Goal: Task Accomplishment & Management: Complete application form

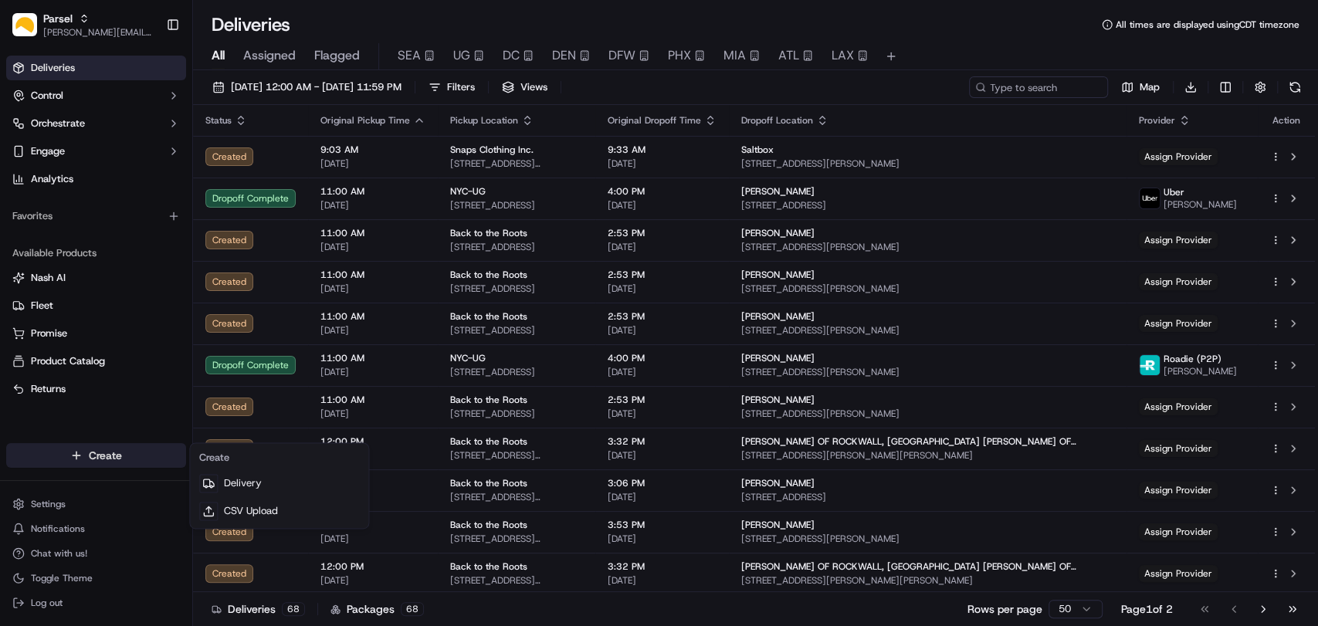
click at [113, 447] on html "Parsel [EMAIL_ADDRESS][PERSON_NAME][DOMAIN_NAME] Toggle Sidebar Deliveries Cont…" at bounding box center [659, 313] width 1318 height 626
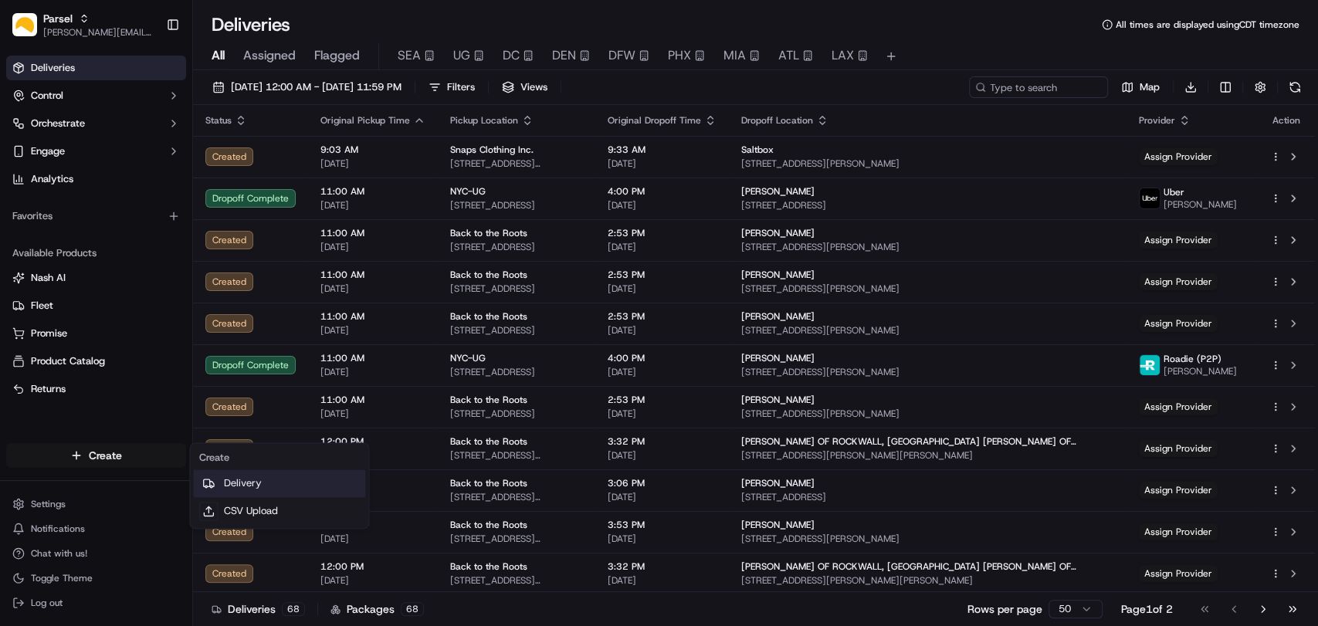
click at [245, 493] on link "Delivery" at bounding box center [279, 483] width 172 height 28
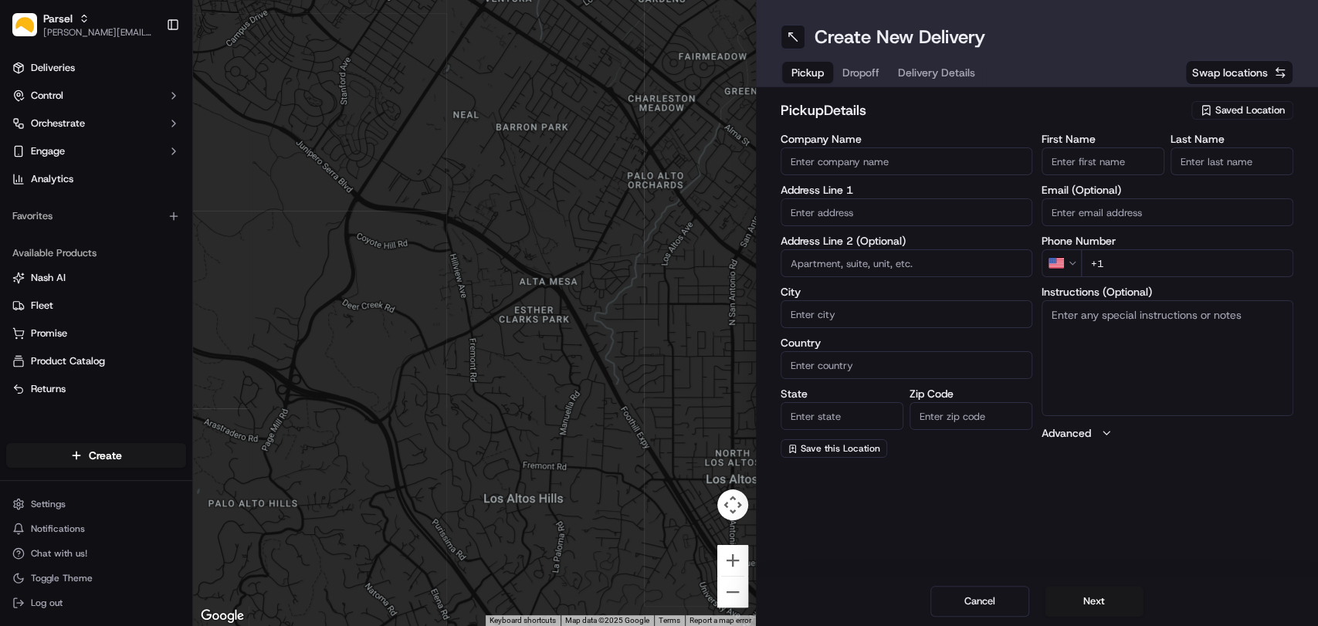
click at [1235, 101] on div "Saved Location" at bounding box center [1242, 110] width 102 height 19
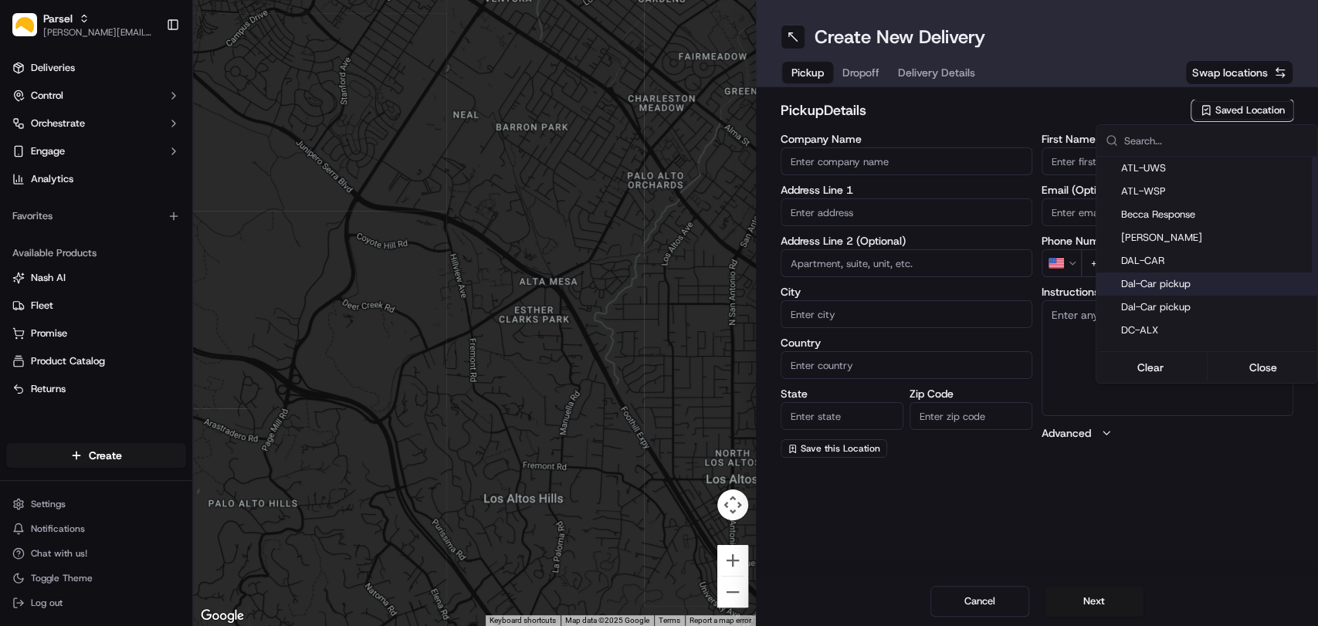
click at [1190, 280] on span "Dal-Car pickup" at bounding box center [1216, 284] width 190 height 14
type input "Dal-Car pickup"
type input "[STREET_ADDRESS][PERSON_NAME]"
type input "Carrollton"
type input "US"
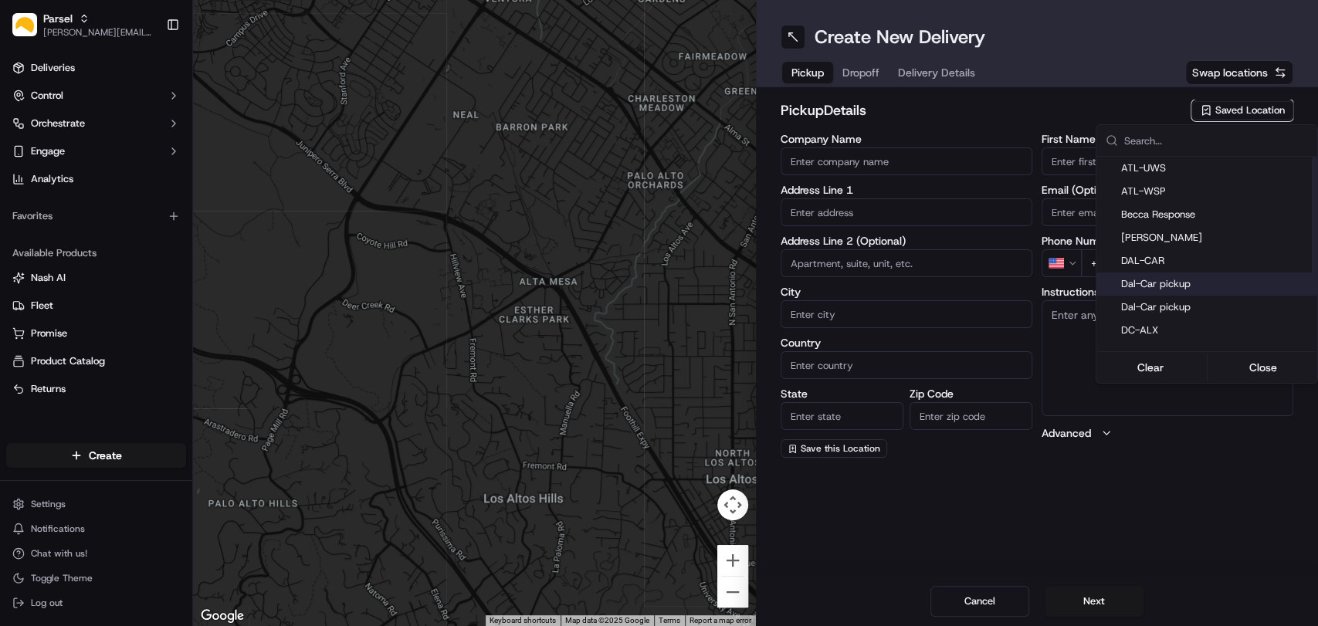
type input "[GEOGRAPHIC_DATA]"
type input "75006"
type input "[PERSON_NAME]"
type input "[EMAIL_ADDRESS][DOMAIN_NAME]"
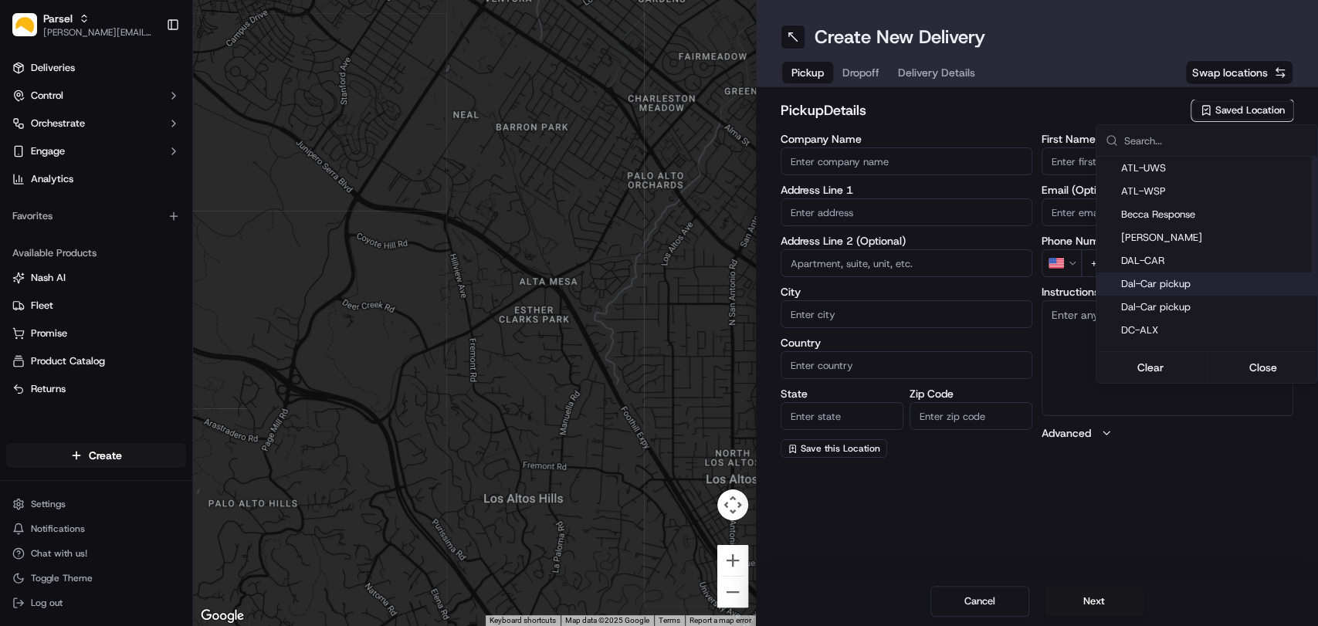
type input "[PHONE_NUMBER]"
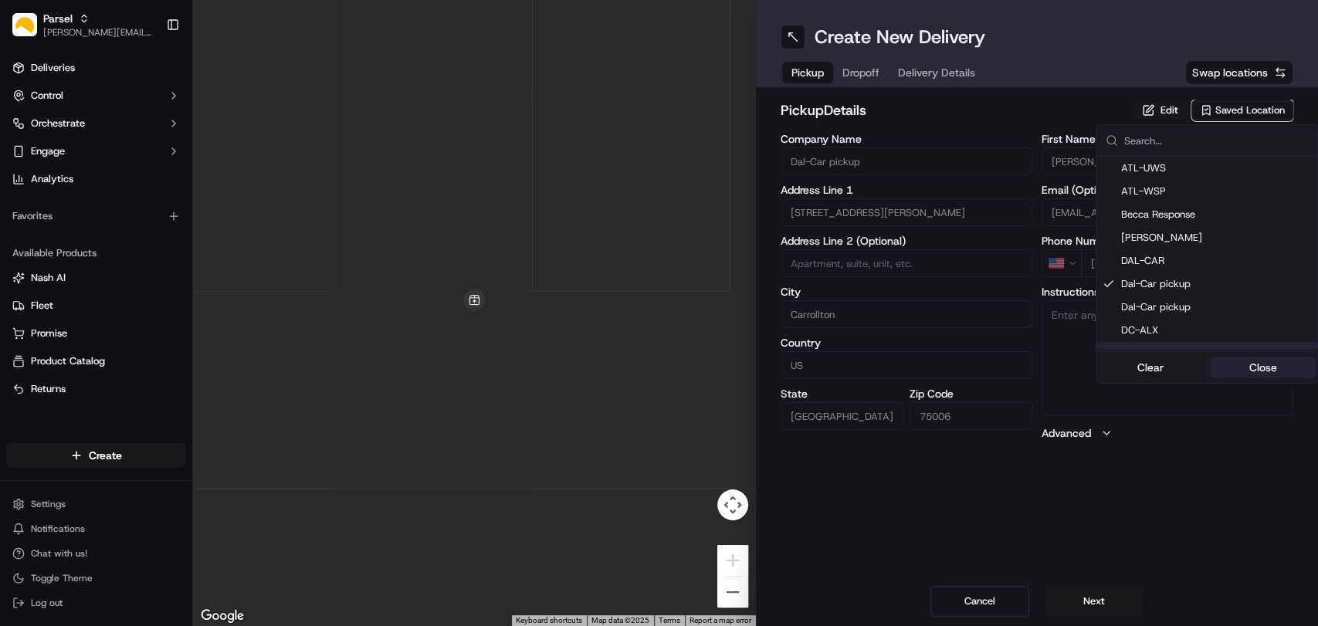
click at [1264, 372] on button "Close" at bounding box center [1263, 368] width 106 height 22
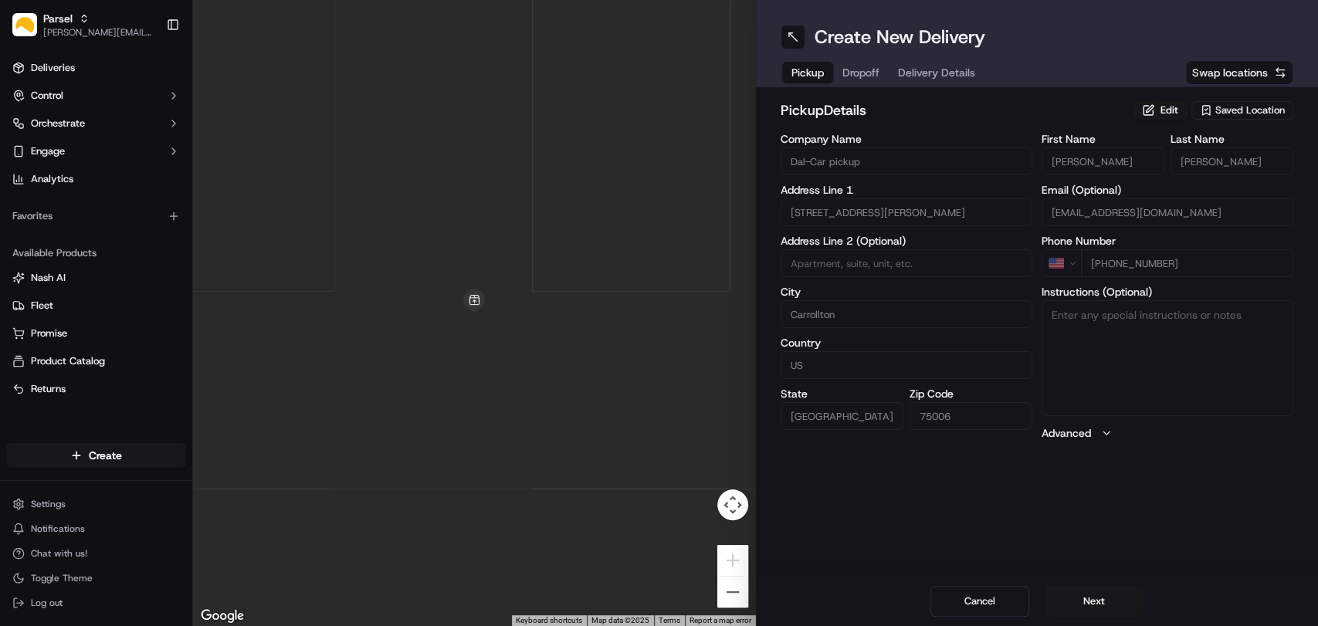
click at [847, 497] on div "Create New Delivery Pickup Dropoff Delivery Details Swap locations pickup Detai…" at bounding box center [1037, 313] width 563 height 626
click at [1166, 101] on button "Edit" at bounding box center [1160, 110] width 56 height 19
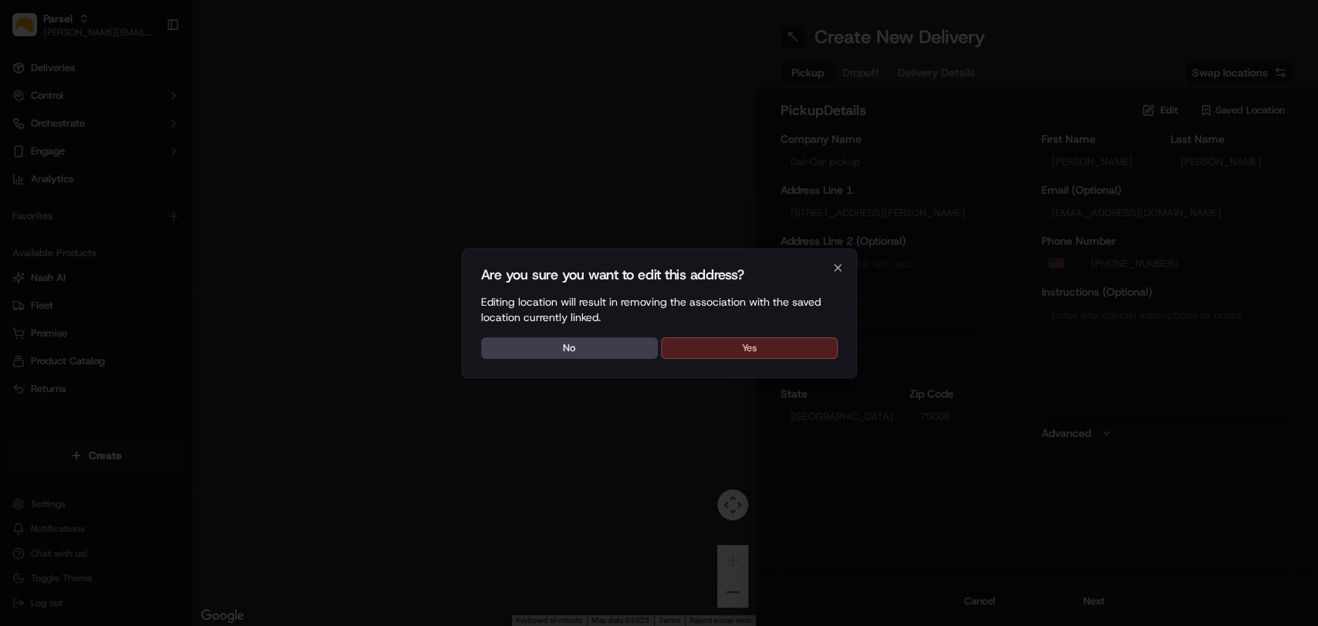
click at [778, 342] on button "Yes" at bounding box center [749, 348] width 177 height 22
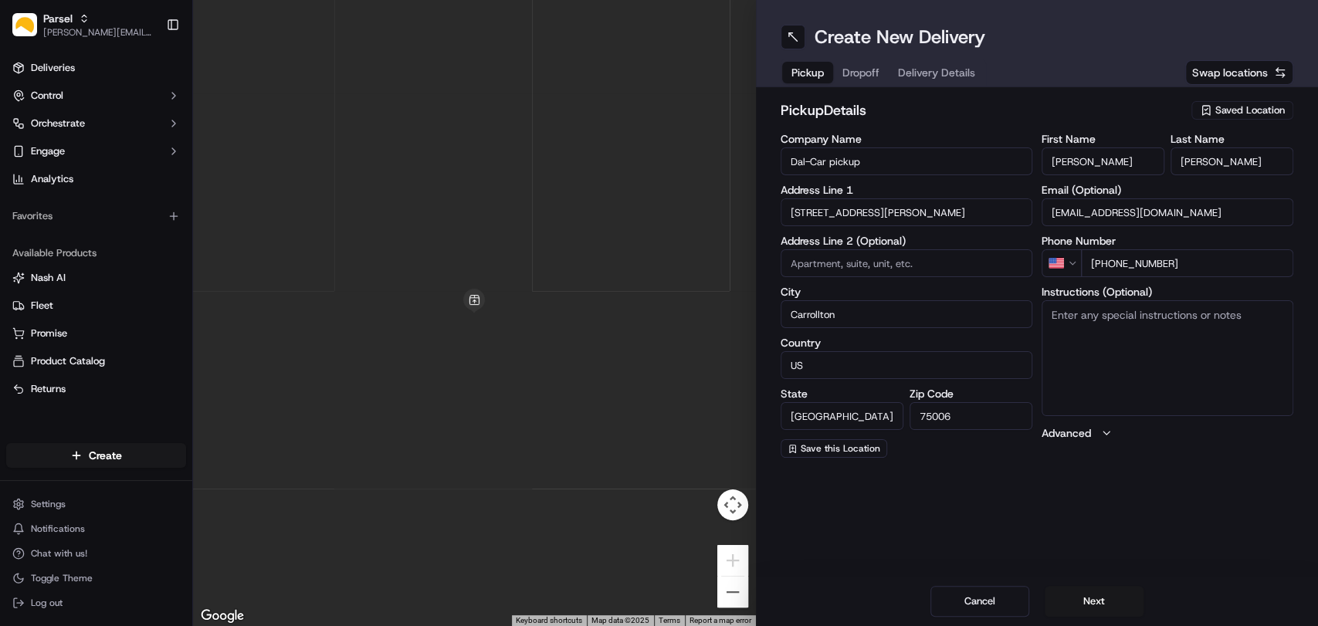
click at [1083, 330] on textarea "Instructions (Optional)" at bounding box center [1167, 358] width 252 height 116
paste textarea "Please pickup the packages at the rear loading dock with the large glass doors,…"
type textarea "Please pickup the packages at the rear loading dock with the large glass doors,…"
click at [1089, 595] on button "Next" at bounding box center [1093, 601] width 99 height 31
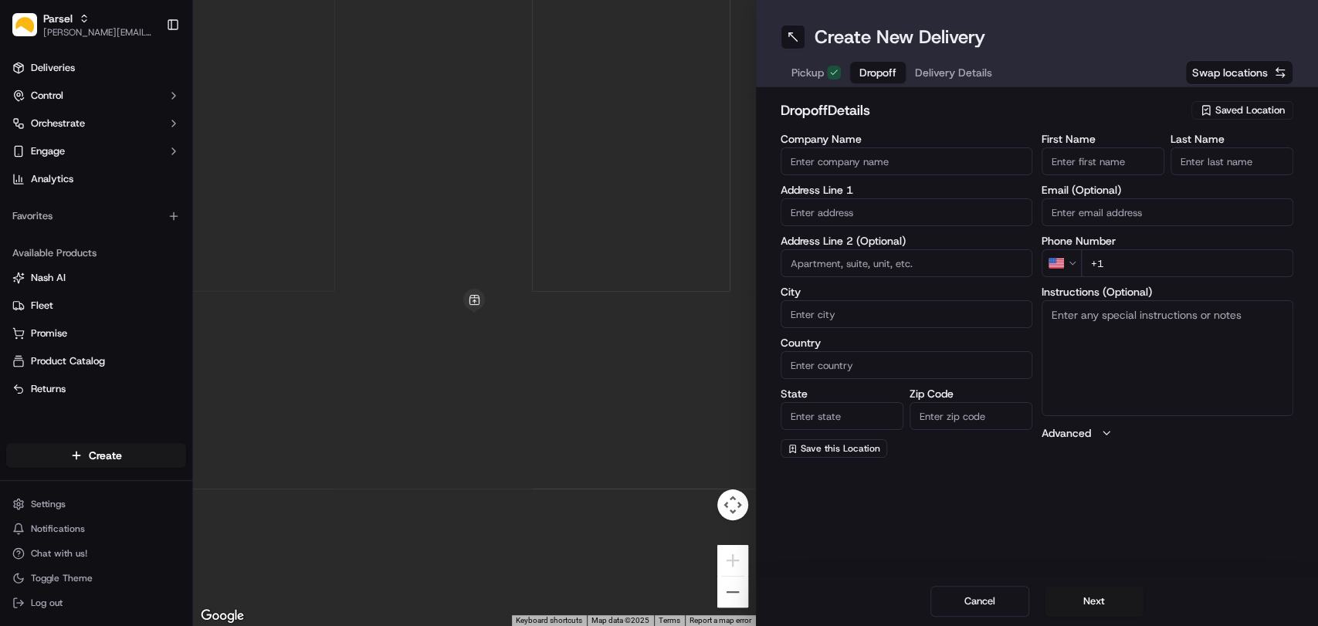
click at [1217, 108] on span "Saved Location" at bounding box center [1249, 110] width 69 height 14
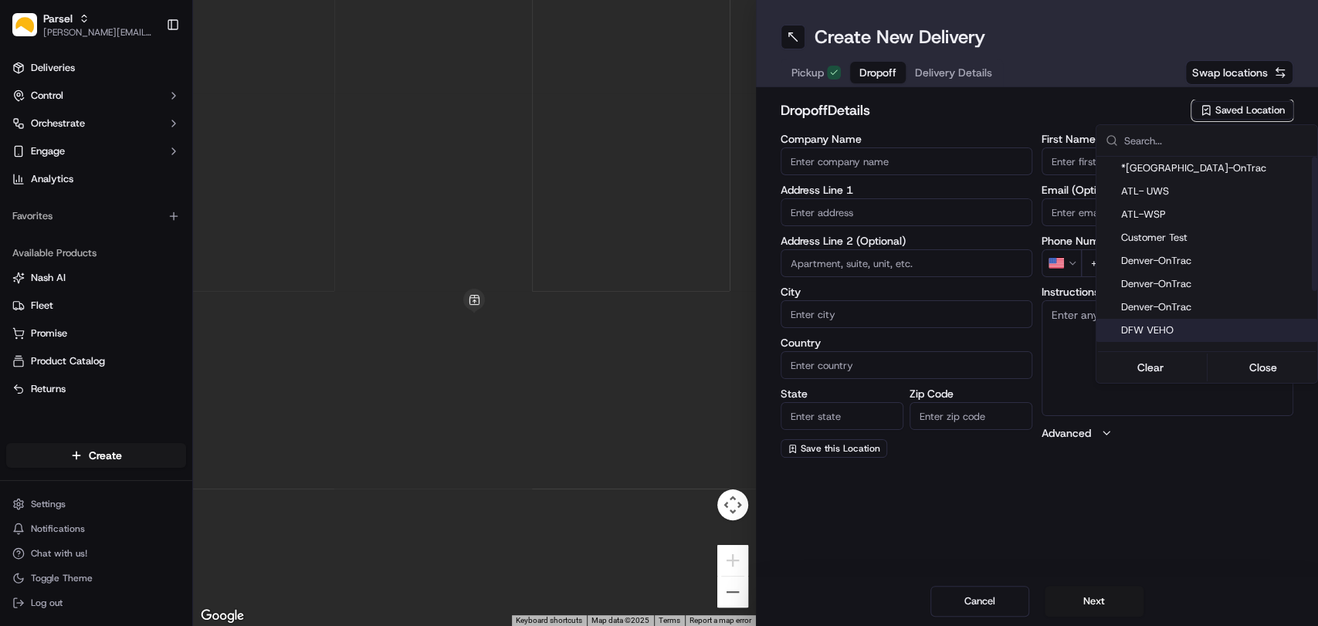
click at [1179, 335] on span "DFW VEHO" at bounding box center [1216, 330] width 190 height 14
type input "DFW VEHO"
type input "[STREET_ADDRESS]"
type input "Suite 325"
type input "[GEOGRAPHIC_DATA]"
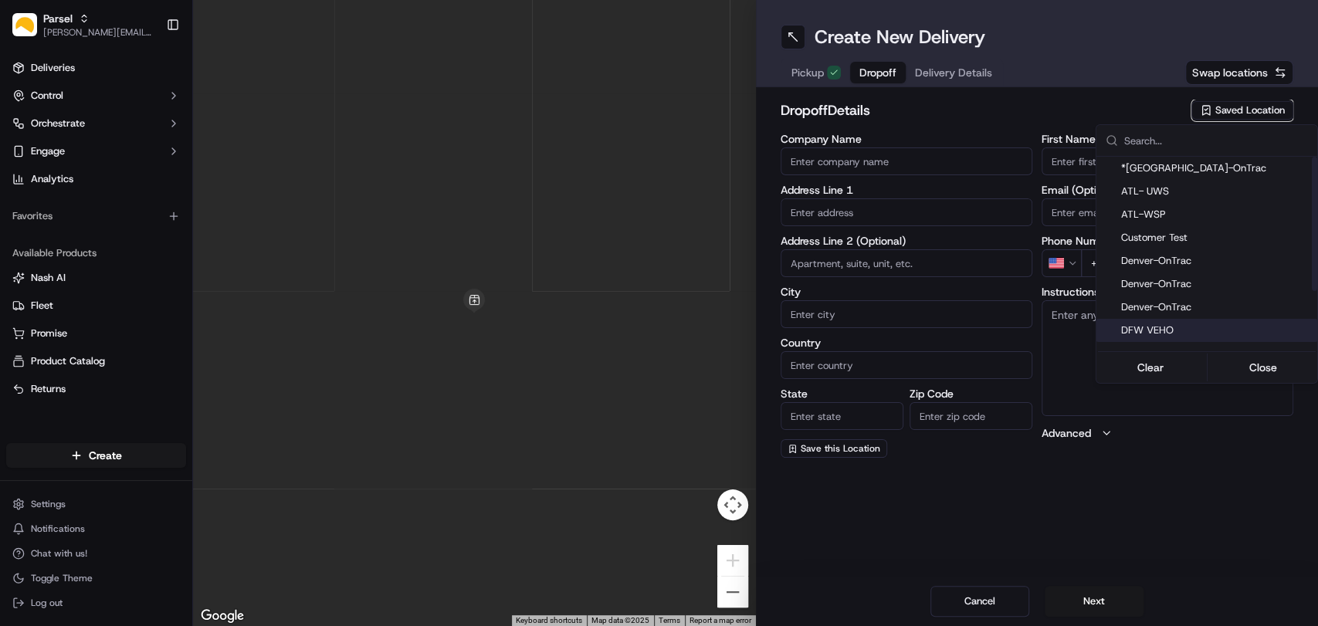
type input "US"
type input "[GEOGRAPHIC_DATA]"
type input "75028"
type input "Navid"
type input "Kassam"
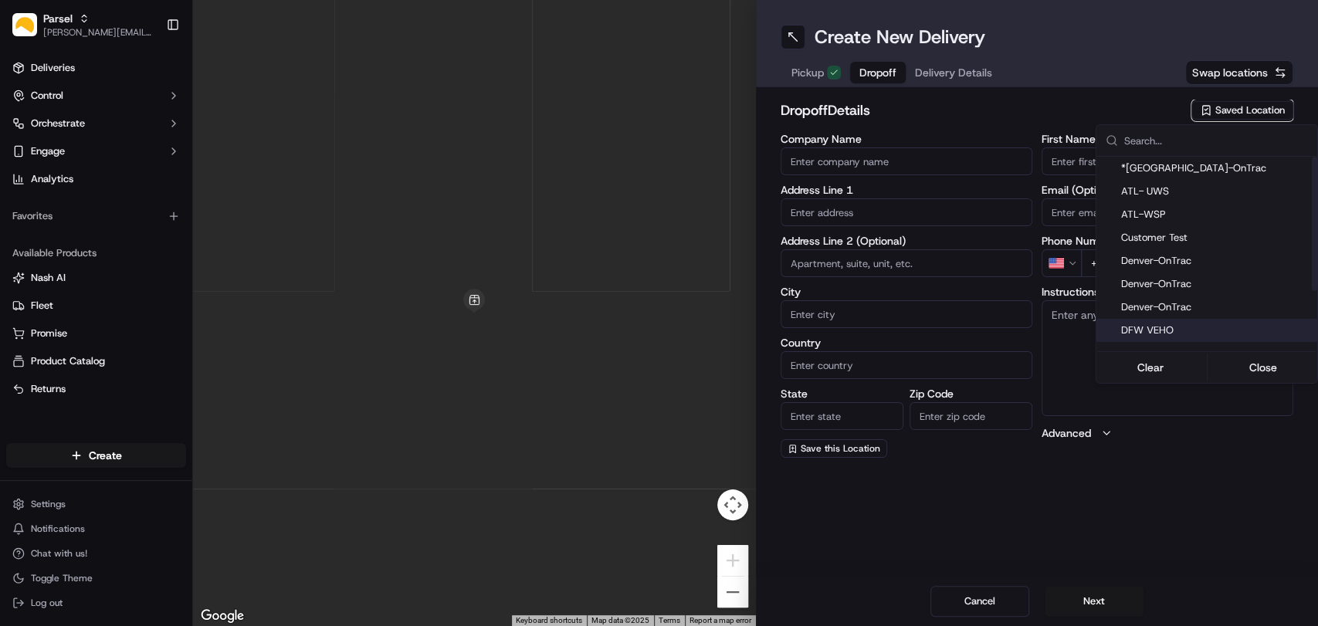
type input "[EMAIL_ADDRESS][DOMAIN_NAME]"
type input "[PHONE_NUMBER]"
type textarea "Please deliver all packages between dock doors 20 and 21. Hand packages directl…"
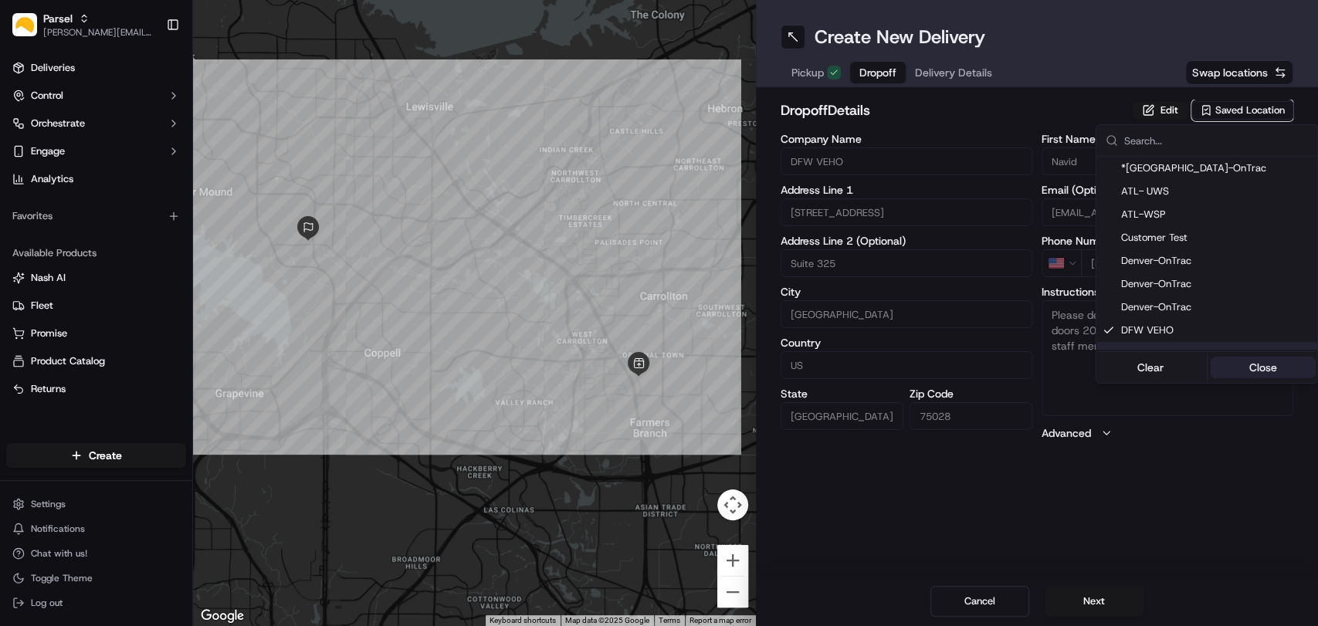
click at [1261, 366] on button "Close" at bounding box center [1263, 368] width 106 height 22
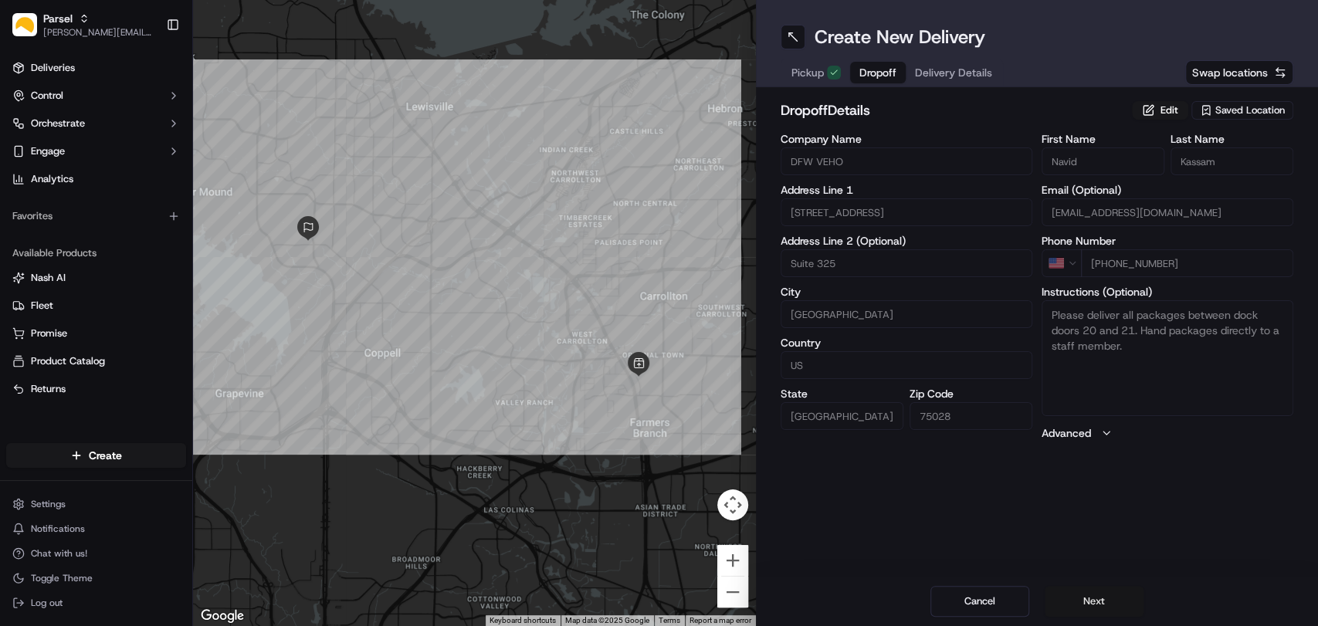
click at [1092, 597] on button "Next" at bounding box center [1093, 601] width 99 height 31
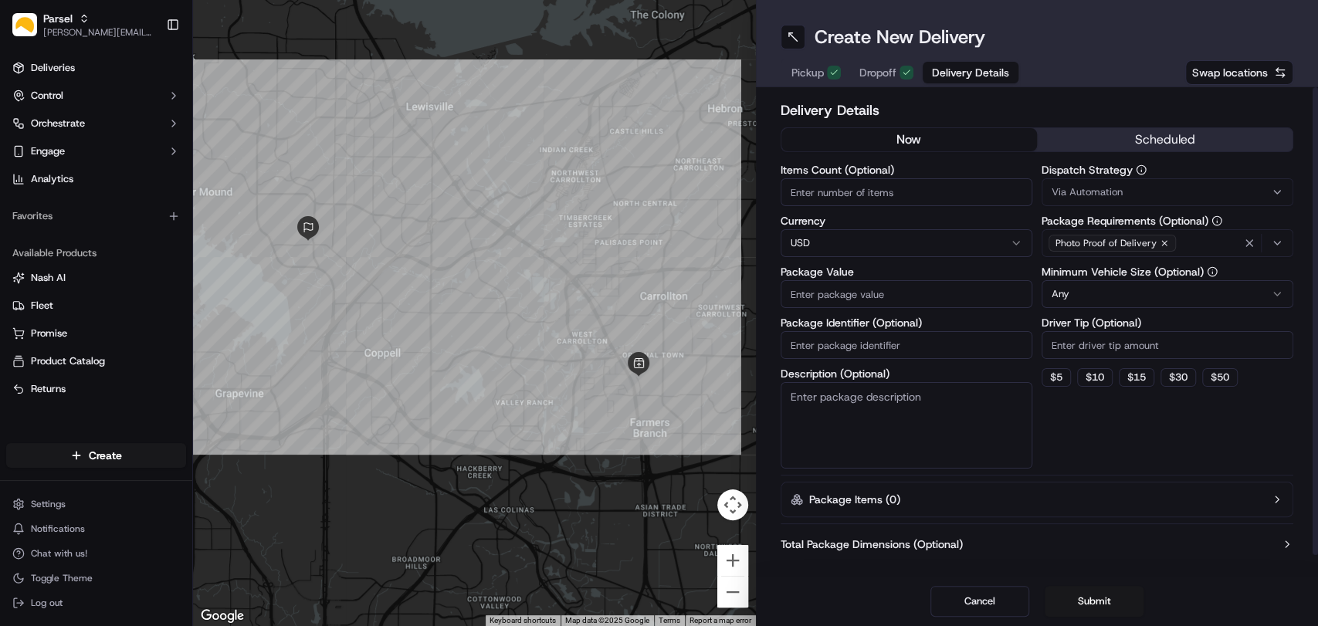
click at [912, 472] on div "Delivery Details now scheduled Items Count (Optional) Currency USD Package Valu…" at bounding box center [1036, 343] width 513 height 486
click at [886, 411] on textarea "Description (Optional)" at bounding box center [906, 425] width 252 height 86
paste textarea "10-15 small packages. You will find the packages on the black plastic shelf by …"
type textarea "5 small packages. You will find the packages on the black plastic shelf by the …"
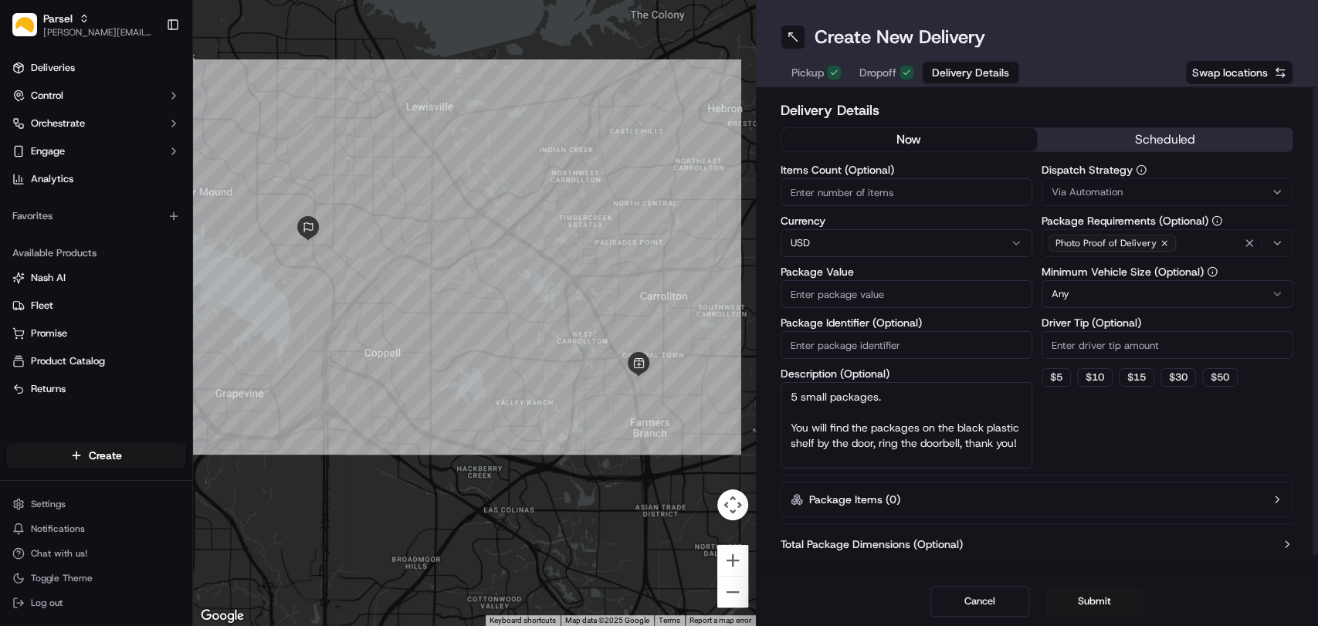
click at [890, 288] on input "Package Value" at bounding box center [906, 294] width 252 height 28
type input "200"
click at [900, 199] on input "Items Count (Optional)" at bounding box center [906, 192] width 252 height 28
type input "5"
click at [1176, 292] on html "Parsel [EMAIL_ADDRESS][PERSON_NAME][DOMAIN_NAME] Toggle Sidebar Deliveries Cont…" at bounding box center [659, 313] width 1318 height 626
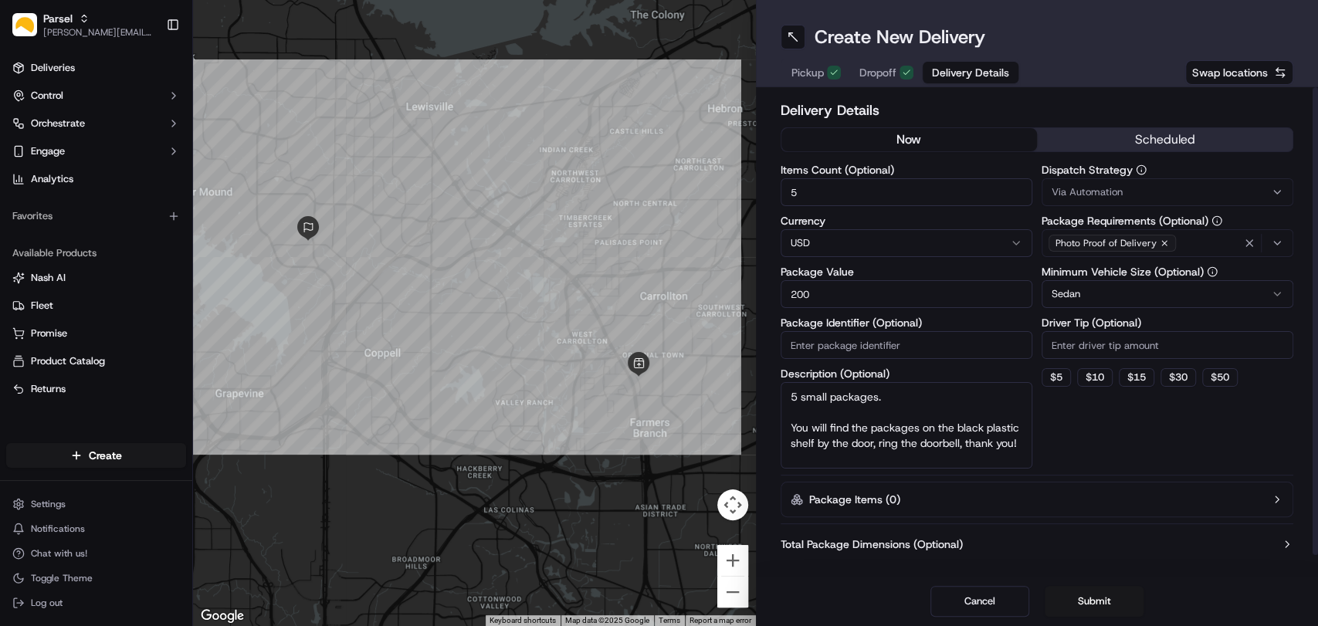
click at [1092, 441] on div "Dispatch Strategy Via Automation Package Requirements (Optional) Photo Proof of…" at bounding box center [1167, 316] width 252 height 304
click at [1076, 606] on button "Submit" at bounding box center [1093, 601] width 99 height 31
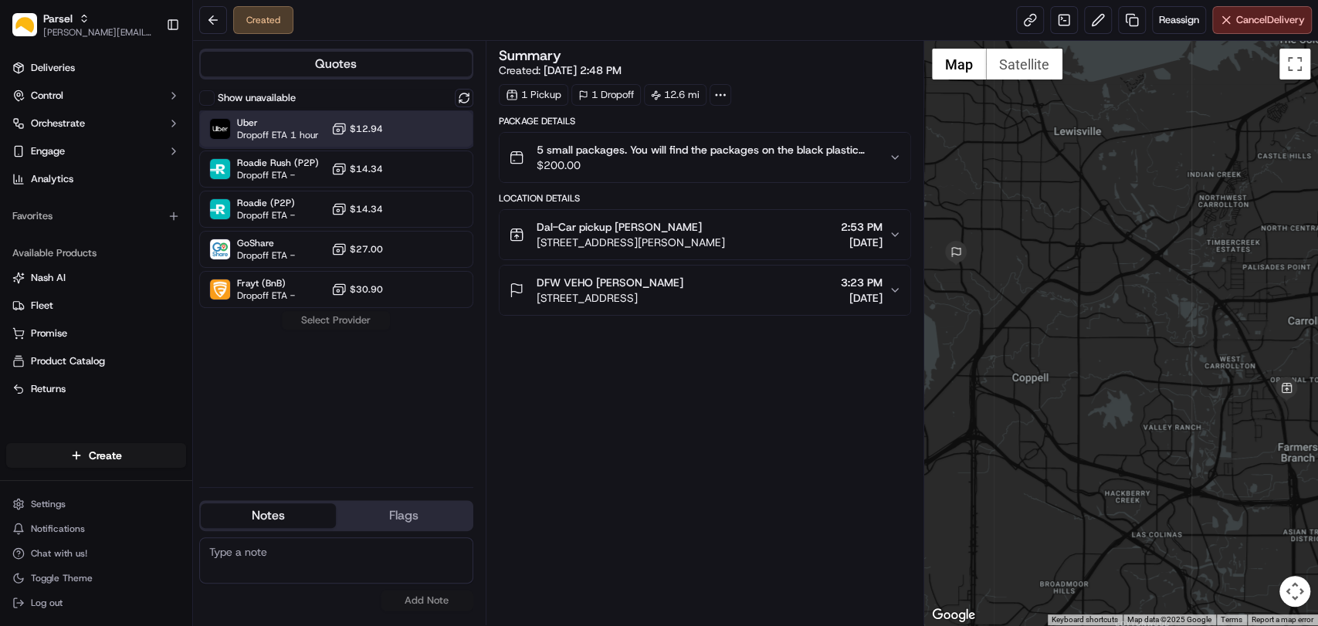
click at [274, 131] on span "Dropoff ETA 1 hour" at bounding box center [278, 135] width 82 height 12
click at [350, 316] on button "Assign Provider" at bounding box center [336, 320] width 110 height 19
